Goal: Information Seeking & Learning: Learn about a topic

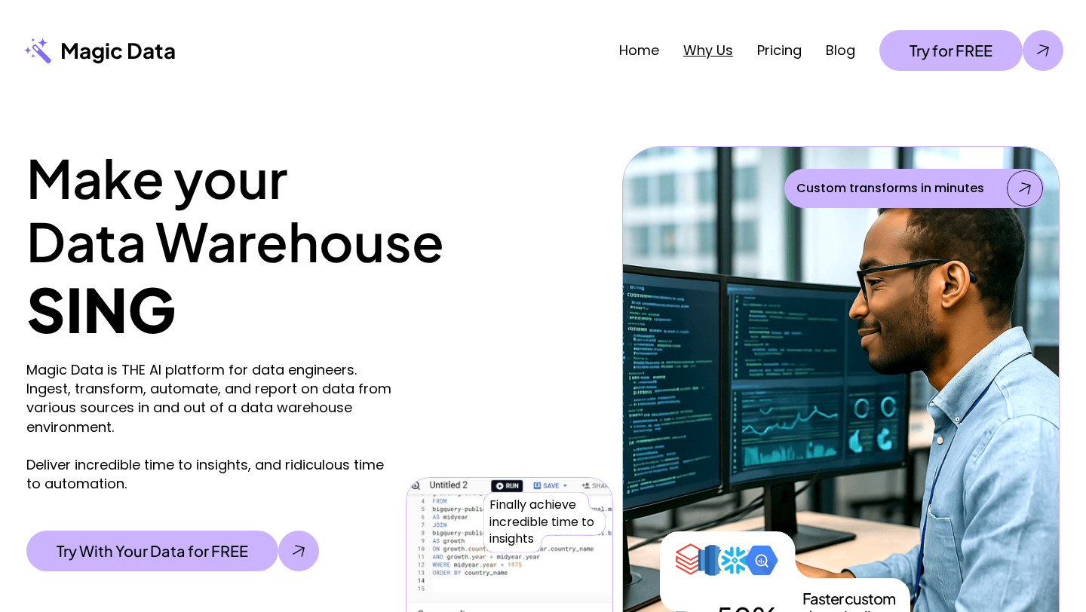
click at [698, 51] on link "Why Us" at bounding box center [708, 50] width 50 height 19
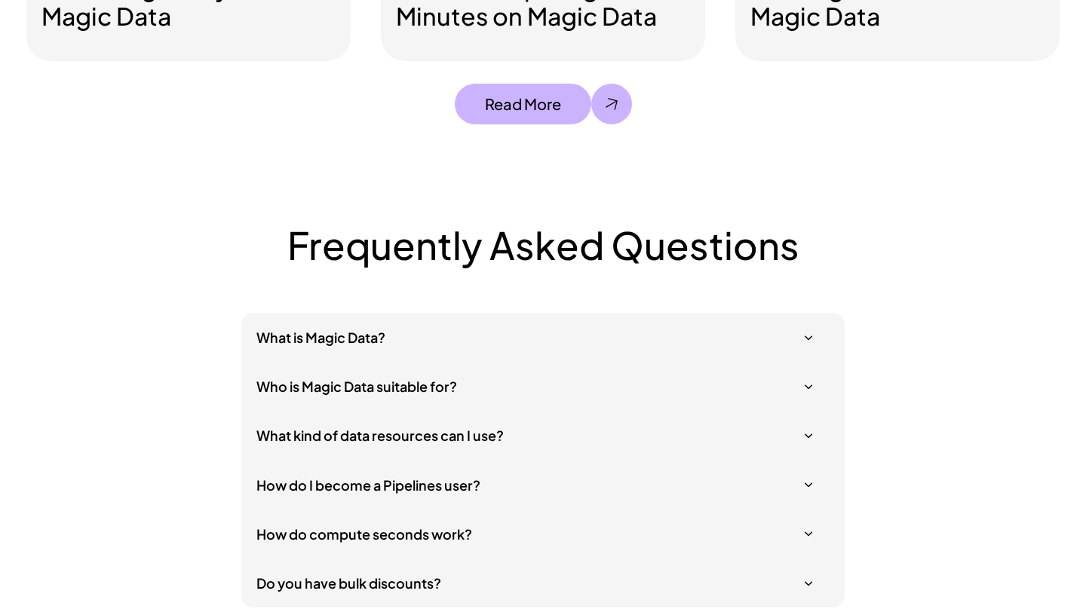
scroll to position [4270, 0]
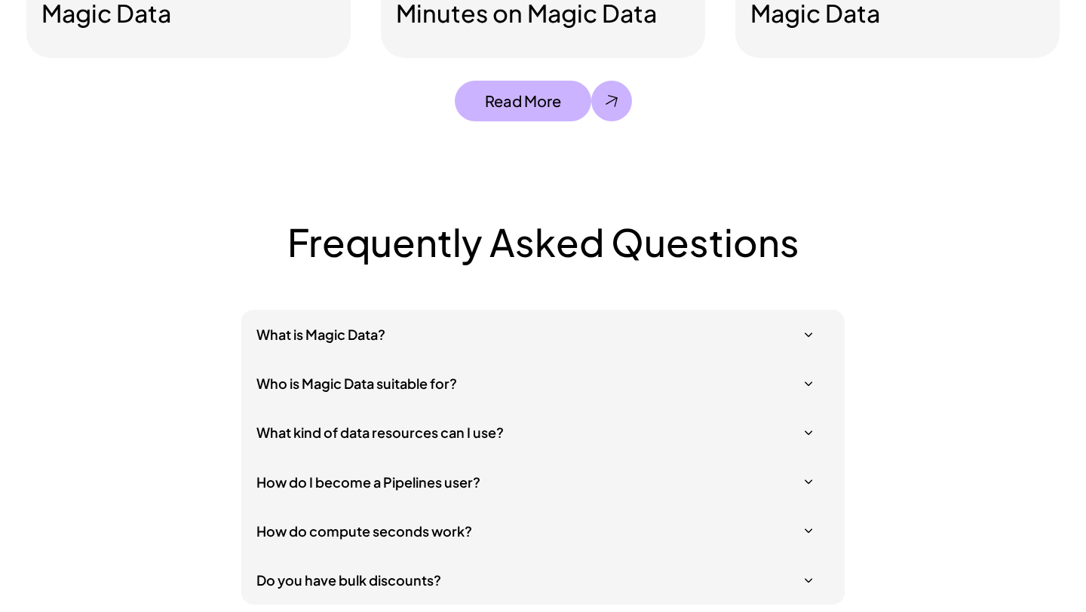
click at [750, 318] on div "What is Magic Data?" at bounding box center [542, 334] width 603 height 49
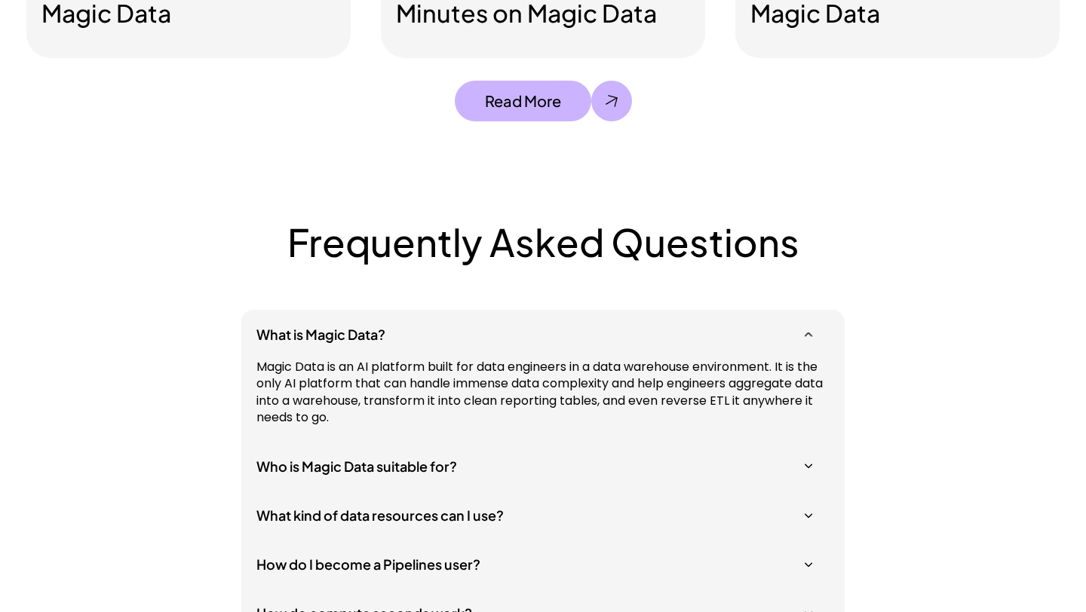
click at [698, 466] on h5 "Who is Magic Data suitable for?" at bounding box center [535, 466] width 558 height 19
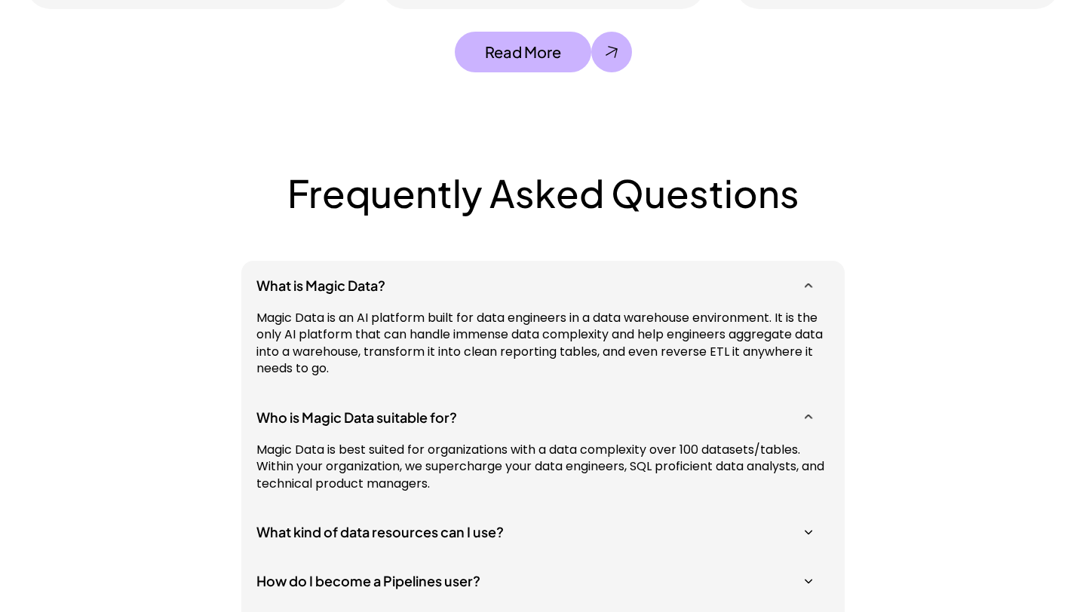
scroll to position [4322, 0]
